Goal: Task Accomplishment & Management: Use online tool/utility

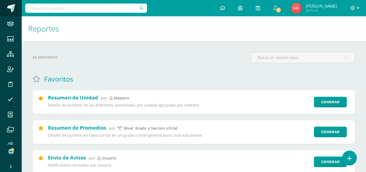
click at [14, 6] on span at bounding box center [11, 8] width 8 height 8
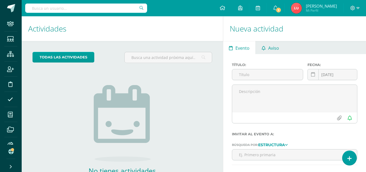
click at [268, 51] on link "Aviso" at bounding box center [270, 47] width 29 height 13
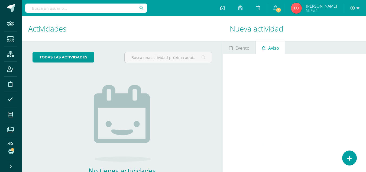
scroll to position [37, 0]
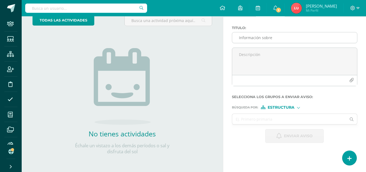
click at [279, 40] on input "Información sobre" at bounding box center [294, 37] width 125 height 11
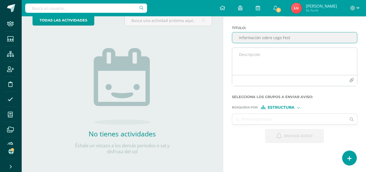
type input "Información sobre Lego Fest"
click at [264, 57] on textarea at bounding box center [294, 61] width 125 height 27
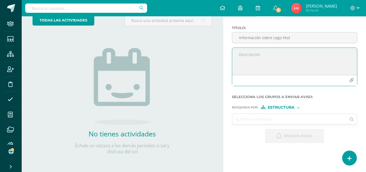
click at [268, 60] on textarea at bounding box center [294, 61] width 125 height 27
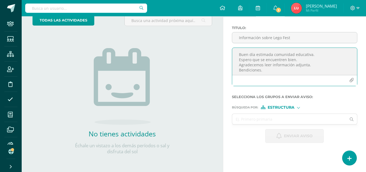
type textarea "Buen día estimada comunidad educativa. Espero que se encuentren bien. Agradecem…"
click at [353, 81] on icon "button" at bounding box center [351, 80] width 5 height 5
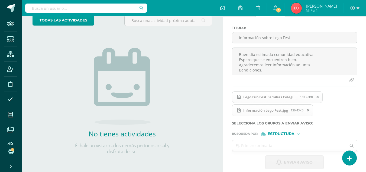
click at [296, 141] on input "text" at bounding box center [289, 145] width 114 height 11
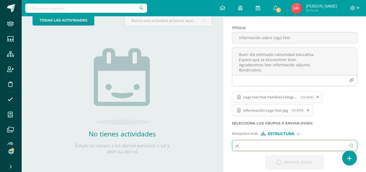
type input "all"
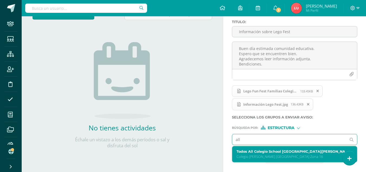
click at [246, 150] on label "Todos All Colegio School Colegio Cristiano Bilingüe El Shaddai Zona 16" at bounding box center [293, 151] width 112 height 4
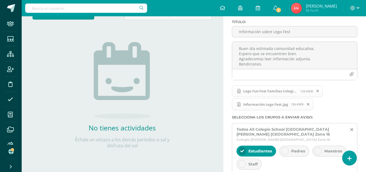
scroll to position [70, 0]
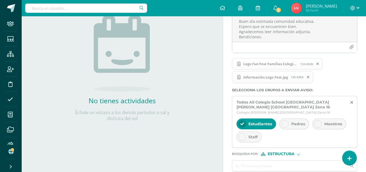
click at [295, 126] on div "Padres" at bounding box center [294, 123] width 30 height 11
click at [315, 121] on div at bounding box center [318, 124] width 8 height 8
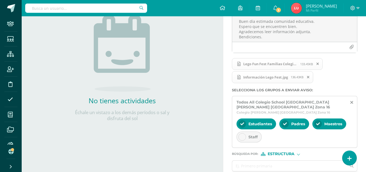
click at [253, 135] on span "Staff" at bounding box center [253, 136] width 9 height 5
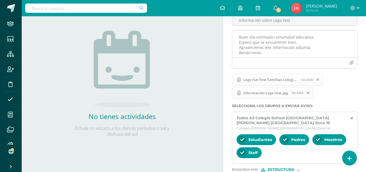
scroll to position [96, 0]
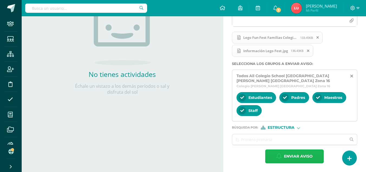
drag, startPoint x: 307, startPoint y: 160, endPoint x: 189, endPoint y: 111, distance: 127.6
click at [189, 112] on div "Actividades Actividad todas las Actividades No tienes actividades Échale un vis…" at bounding box center [194, 46] width 349 height 252
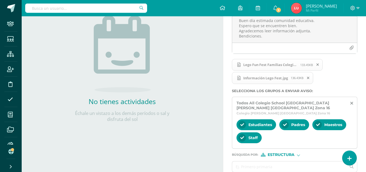
scroll to position [42, 0]
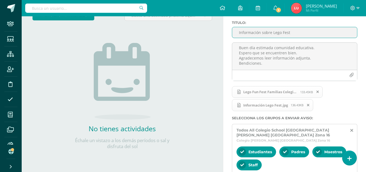
click at [283, 31] on input "Información sobre Lego Fest" at bounding box center [294, 32] width 125 height 11
type input "Información sobre Lego Fun Fest"
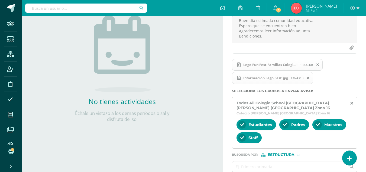
scroll to position [96, 0]
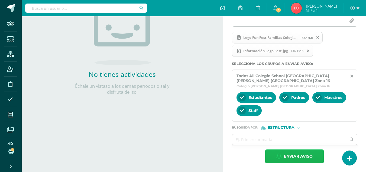
click at [282, 158] on button "Enviar aviso" at bounding box center [294, 156] width 59 height 14
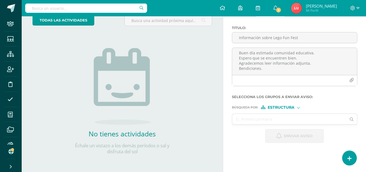
scroll to position [0, 0]
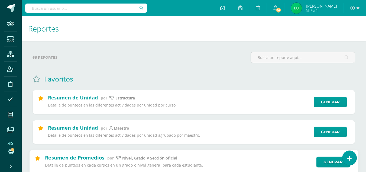
click at [316, 160] on div "Generar" at bounding box center [331, 161] width 37 height 11
click at [322, 160] on link "Generar" at bounding box center [333, 161] width 33 height 11
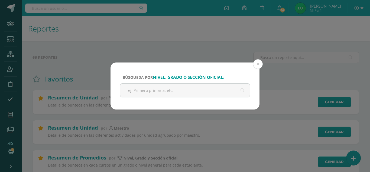
click at [71, 39] on div "Búsqueda por nivel, grado o sección oficial: Cancelar Generar Descargar como HT…" at bounding box center [185, 86] width 370 height 172
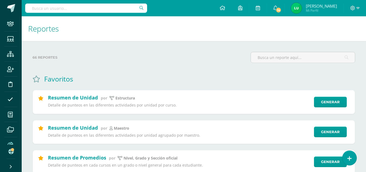
click at [57, 6] on input "text" at bounding box center [86, 8] width 122 height 9
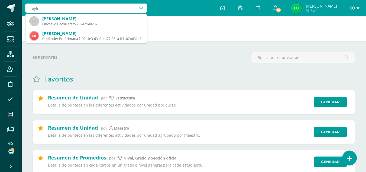
type input "aylin"
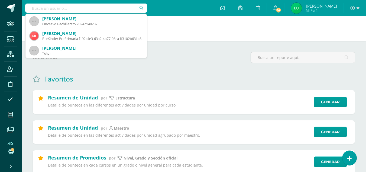
type input "undefined"
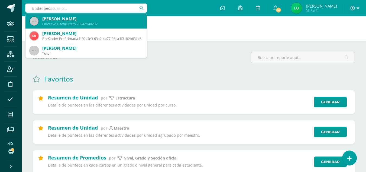
click at [64, 21] on div "Aylin Noemí Castillo Menéndez" at bounding box center [92, 19] width 100 height 6
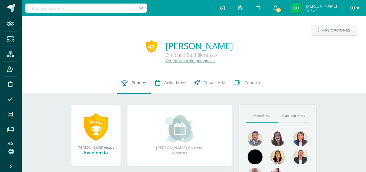
click at [133, 79] on link "Punteos" at bounding box center [134, 83] width 34 height 22
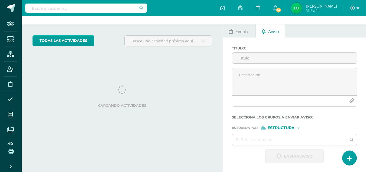
scroll to position [54, 0]
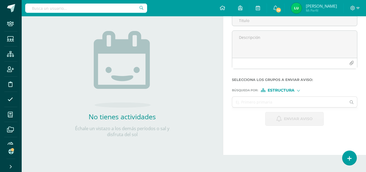
click at [37, 8] on input "text" at bounding box center [86, 8] width 122 height 9
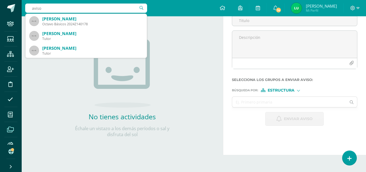
scroll to position [7, 0]
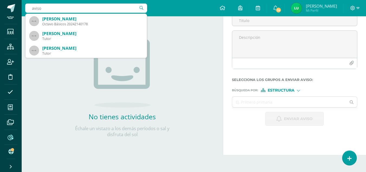
type input "aviso"
click at [9, 139] on icon at bounding box center [11, 136] width 6 height 5
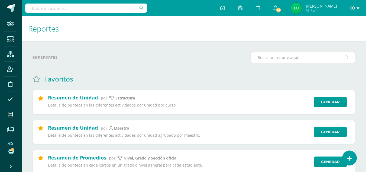
click at [281, 60] on input "text" at bounding box center [303, 57] width 104 height 11
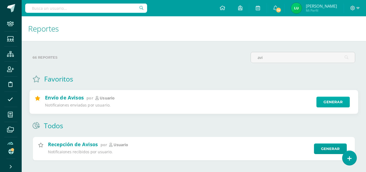
type input "avi"
click at [334, 103] on link "Generar" at bounding box center [333, 101] width 33 height 11
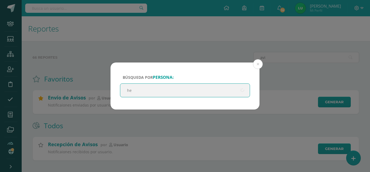
type input "h"
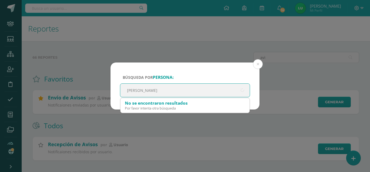
type input "heidy"
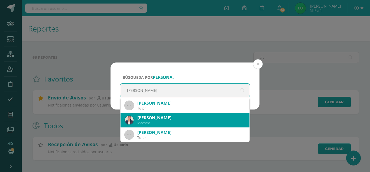
click at [167, 119] on div "Heidy Seijas" at bounding box center [191, 118] width 108 height 6
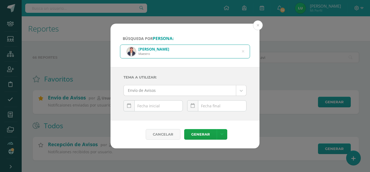
click at [149, 104] on div "October, 2025 Mo Tu We Th Fr Sa Su 29 30 1 2 3 4 5 6 7 8 9 10 11 12 13 14 15 16…" at bounding box center [153, 107] width 59 height 15
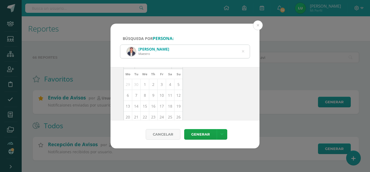
scroll to position [79, 0]
click at [153, 71] on td "9" at bounding box center [153, 70] width 8 height 11
type input "2025-10-09"
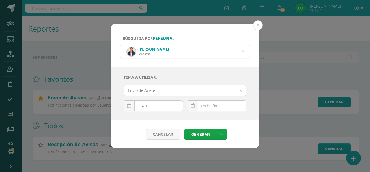
scroll to position [0, 0]
drag, startPoint x: 211, startPoint y: 104, endPoint x: 215, endPoint y: 104, distance: 3.8
click at [211, 104] on div "October, 2025 Mo Tu We Th Fr Sa Su 29 30 1 2 3 4 5 6 7 8 9 10 11 12 13 14 15 16…" at bounding box center [216, 107] width 59 height 15
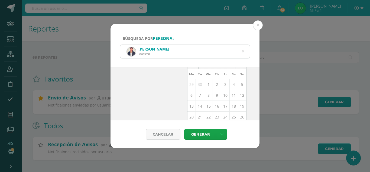
click at [224, 95] on td "10" at bounding box center [225, 95] width 8 height 11
type input "[DATE]"
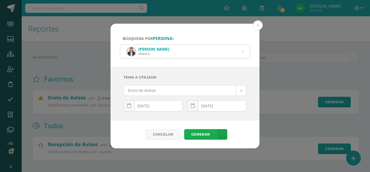
click at [202, 134] on link "Generar" at bounding box center [200, 134] width 33 height 11
click at [69, 64] on div "Búsqueda por persona: Heidy Seijas Maestro heidy Tema a Utilizar: Envío de Avis…" at bounding box center [185, 86] width 366 height 124
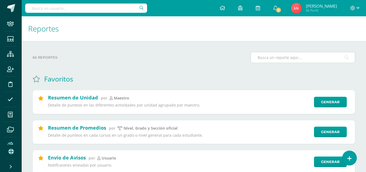
click at [322, 60] on input "text" at bounding box center [303, 57] width 104 height 11
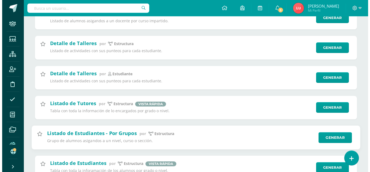
scroll to position [217, 0]
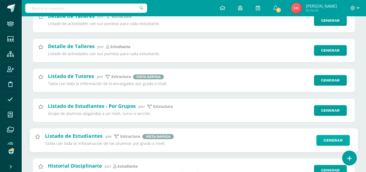
type input "listado"
click at [320, 139] on link "Generar" at bounding box center [333, 139] width 33 height 11
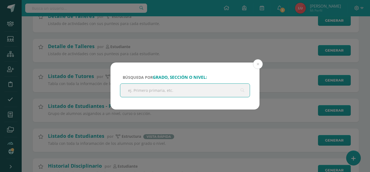
type input "l"
type input "all"
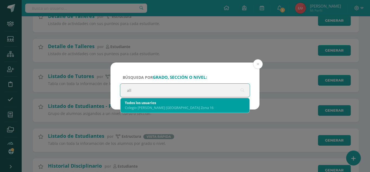
click at [164, 107] on div "Colegio [PERSON_NAME] [GEOGRAPHIC_DATA] Zona 16" at bounding box center [185, 107] width 120 height 5
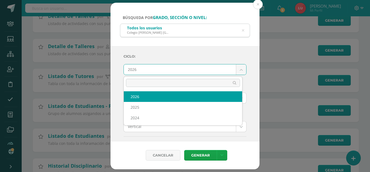
click at [158, 68] on body "Búsqueda por grado, sección o nivel: Todos los usuarios Colegio Cristiano Bilin…" at bounding box center [185, 65] width 370 height 565
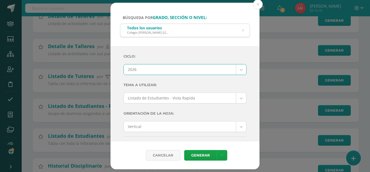
click at [156, 66] on body "Búsqueda por grado, sección o nivel: Todos los usuarios Colegio Cristiano Bilin…" at bounding box center [185, 65] width 370 height 565
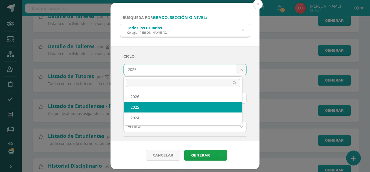
select select "3"
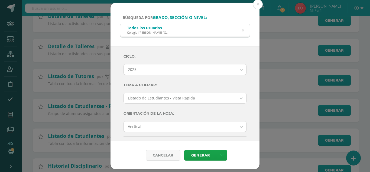
click at [112, 84] on div "Ciclo: 2025 2026 2025 2024 Tema a Utilizar: Listado de Estudiantes - Vista Rapi…" at bounding box center [185, 93] width 149 height 95
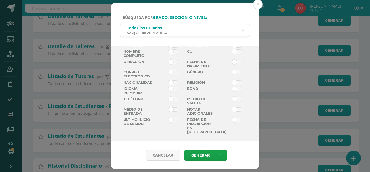
scroll to position [81, 0]
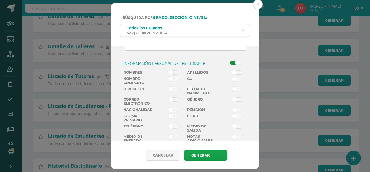
click at [169, 80] on span at bounding box center [174, 78] width 10 height 4
click at [0, 0] on input "checkbox" at bounding box center [0, 0] width 0 height 0
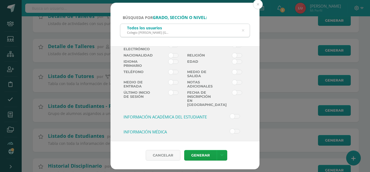
scroll to position [148, 0]
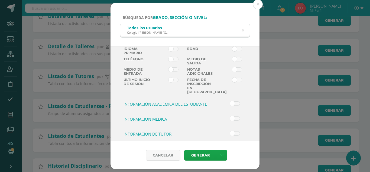
click at [179, 101] on h3 "Información académica del Estudiante" at bounding box center [169, 103] width 91 height 5
click at [0, 0] on input "checkbox" at bounding box center [0, 0] width 0 height 0
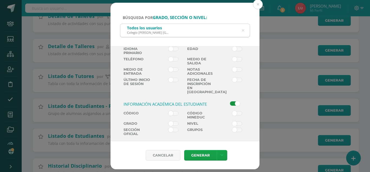
click at [174, 101] on h3 "Información académica del Estudiante" at bounding box center [169, 103] width 91 height 5
click at [0, 0] on input "checkbox" at bounding box center [0, 0] width 0 height 0
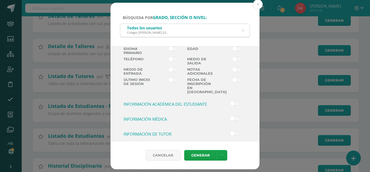
click at [174, 101] on h3 "Información académica del Estudiante" at bounding box center [169, 103] width 91 height 5
click at [0, 0] on input "checkbox" at bounding box center [0, 0] width 0 height 0
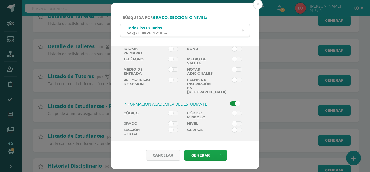
click at [169, 121] on span at bounding box center [174, 123] width 10 height 4
click at [0, 0] on input "checkbox" at bounding box center [0, 0] width 0 height 0
click at [231, 101] on span at bounding box center [235, 103] width 10 height 4
click at [0, 0] on input "checkbox" at bounding box center [0, 0] width 0 height 0
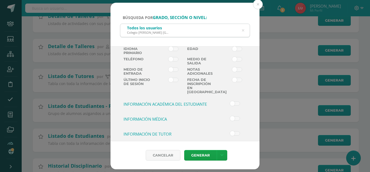
click at [183, 101] on h3 "Información académica del Estudiante" at bounding box center [169, 103] width 91 height 5
click at [0, 0] on input "checkbox" at bounding box center [0, 0] width 0 height 0
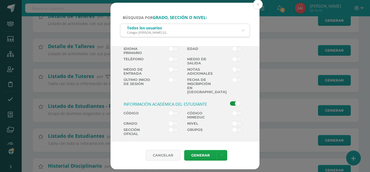
click at [171, 121] on span at bounding box center [174, 123] width 10 height 4
click at [0, 0] on input "checkbox" at bounding box center [0, 0] width 0 height 0
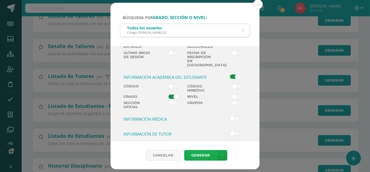
click at [202, 153] on link "Generar" at bounding box center [200, 155] width 33 height 11
click at [223, 152] on link at bounding box center [222, 155] width 11 height 11
click at [226, 122] on link "Descargar como HTML" at bounding box center [222, 120] width 58 height 8
